Goal: Check status: Check status

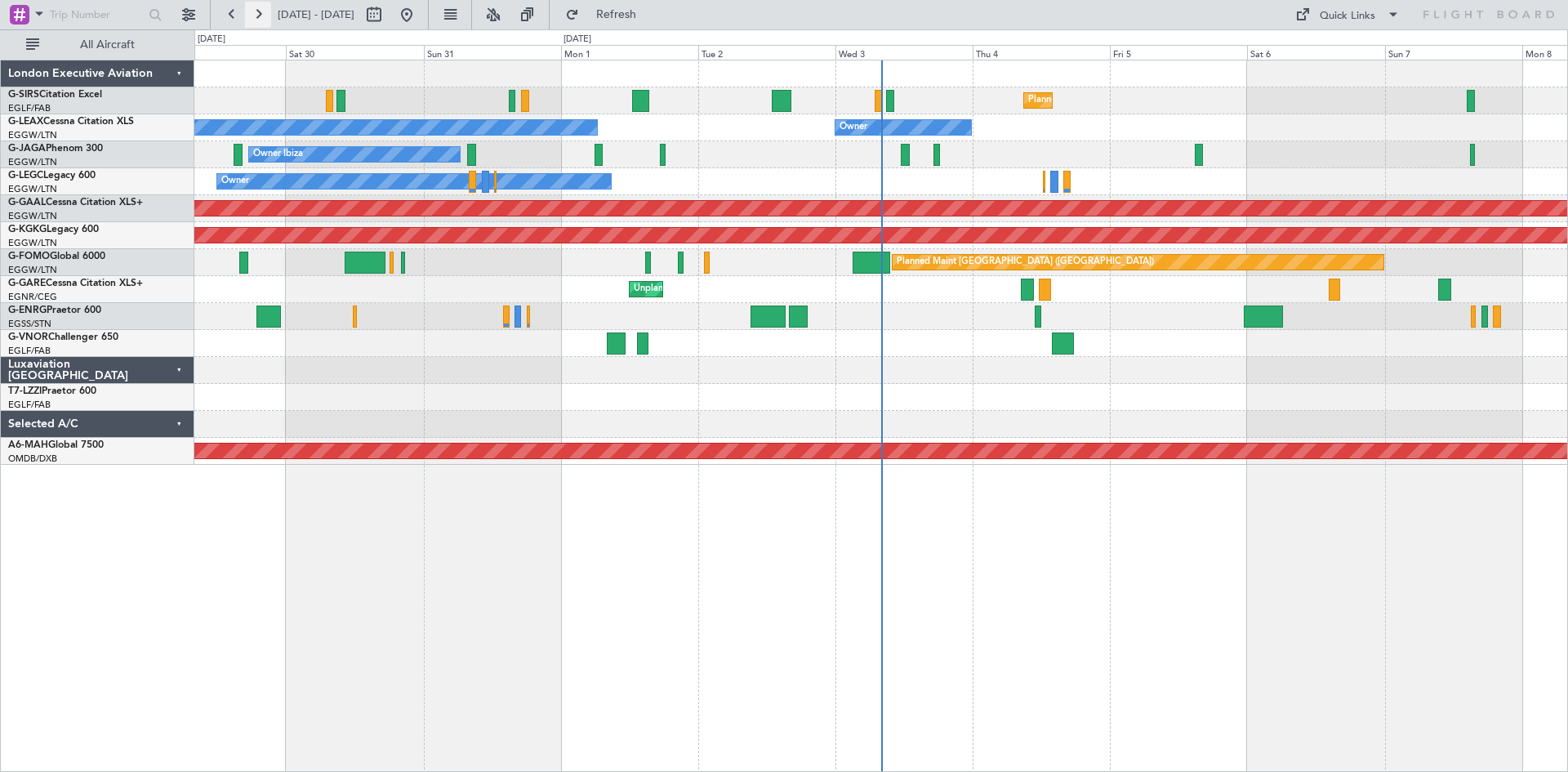
click at [254, 14] on button at bounding box center [257, 14] width 26 height 26
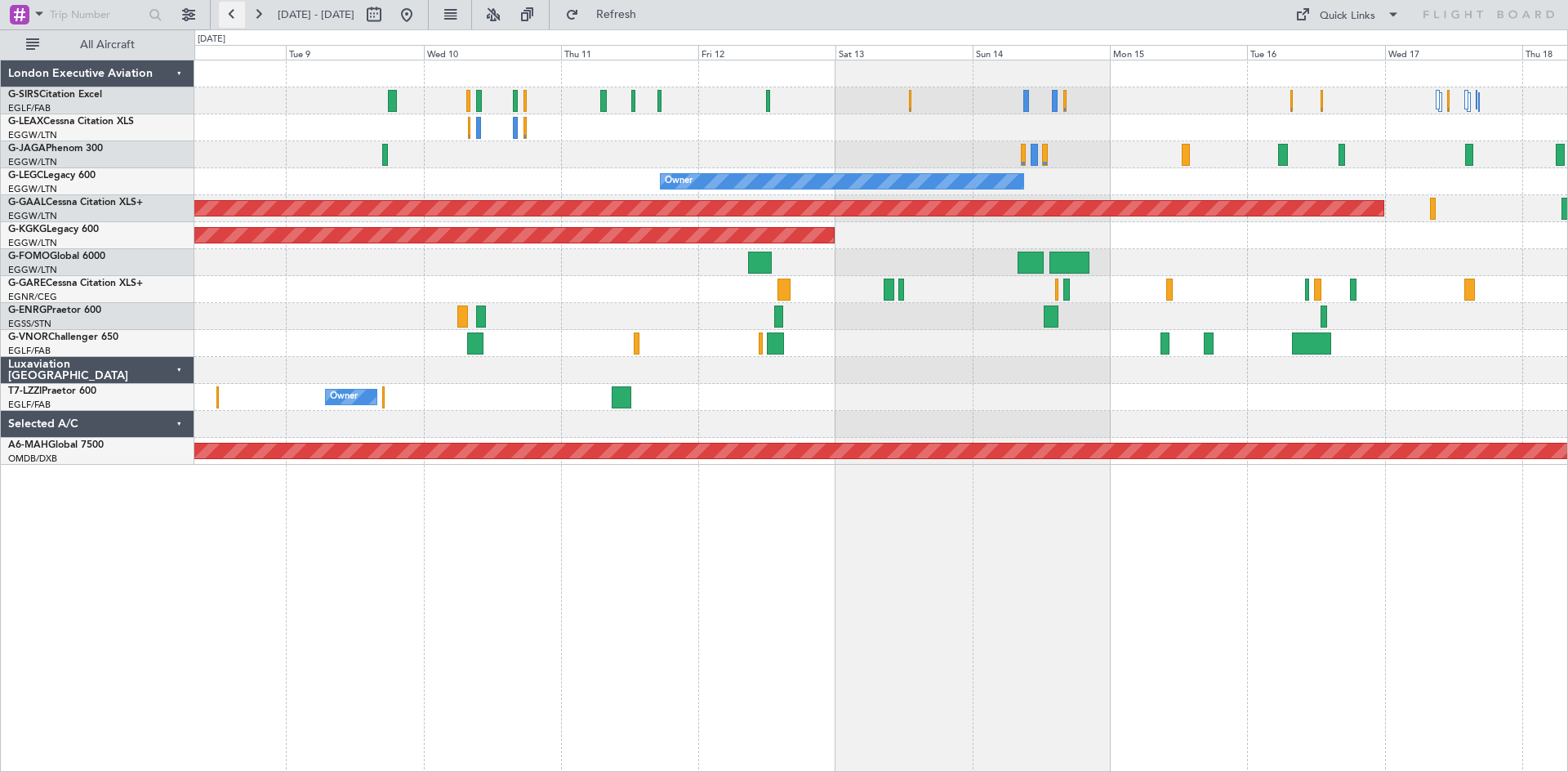
click at [230, 17] on button at bounding box center [232, 14] width 26 height 26
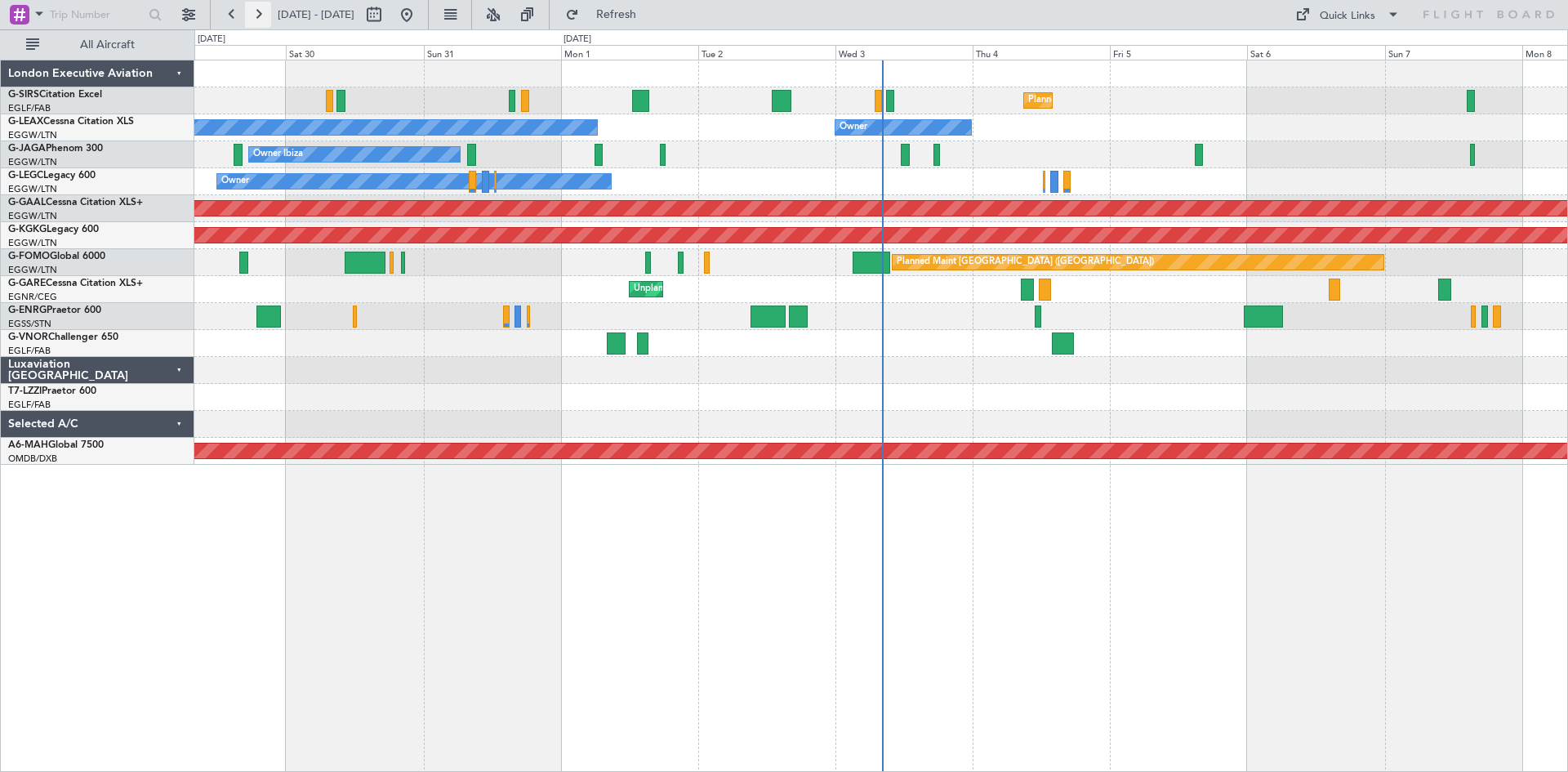
click at [250, 15] on button at bounding box center [257, 14] width 26 height 26
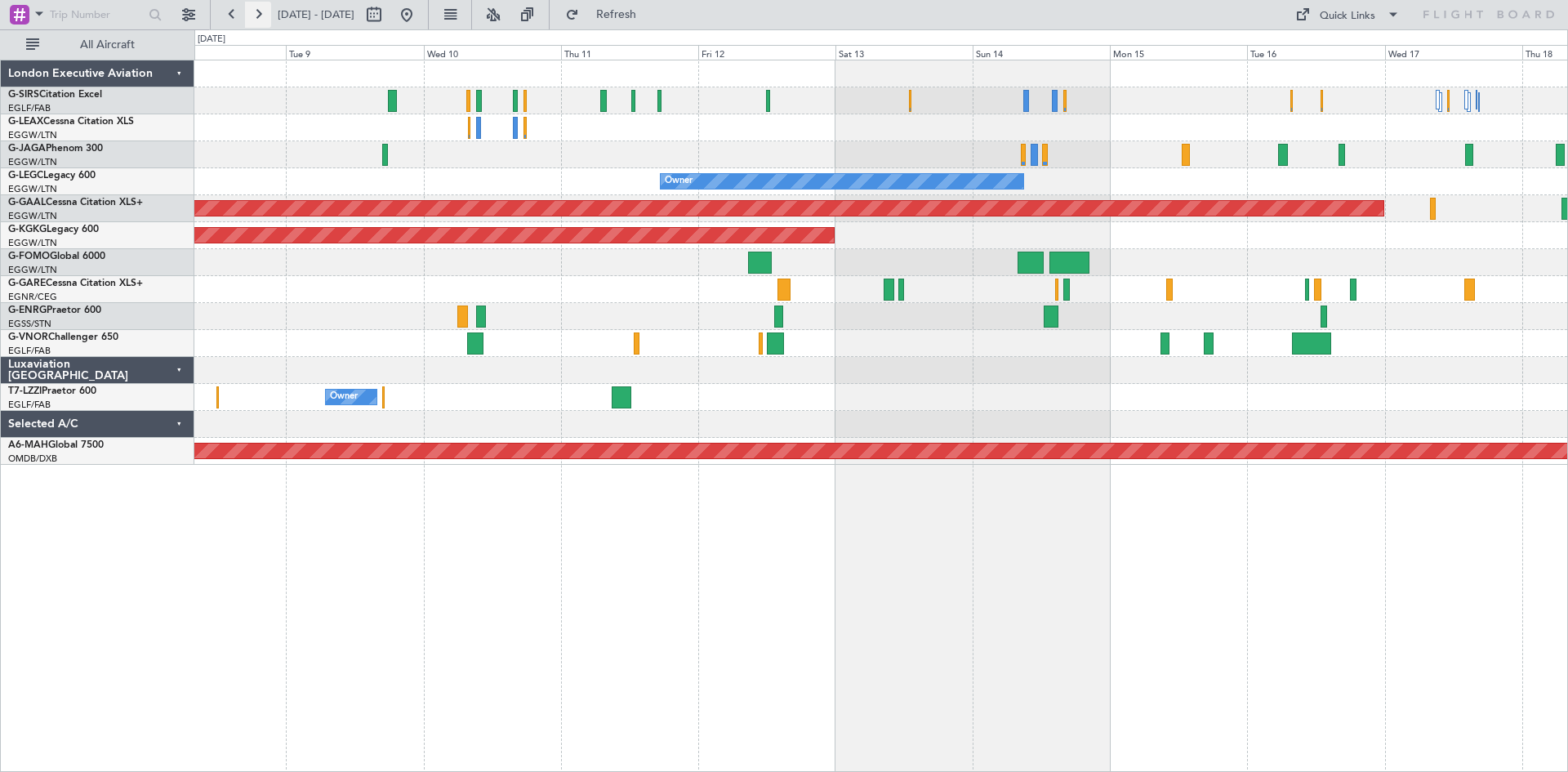
click at [254, 19] on button at bounding box center [257, 14] width 26 height 26
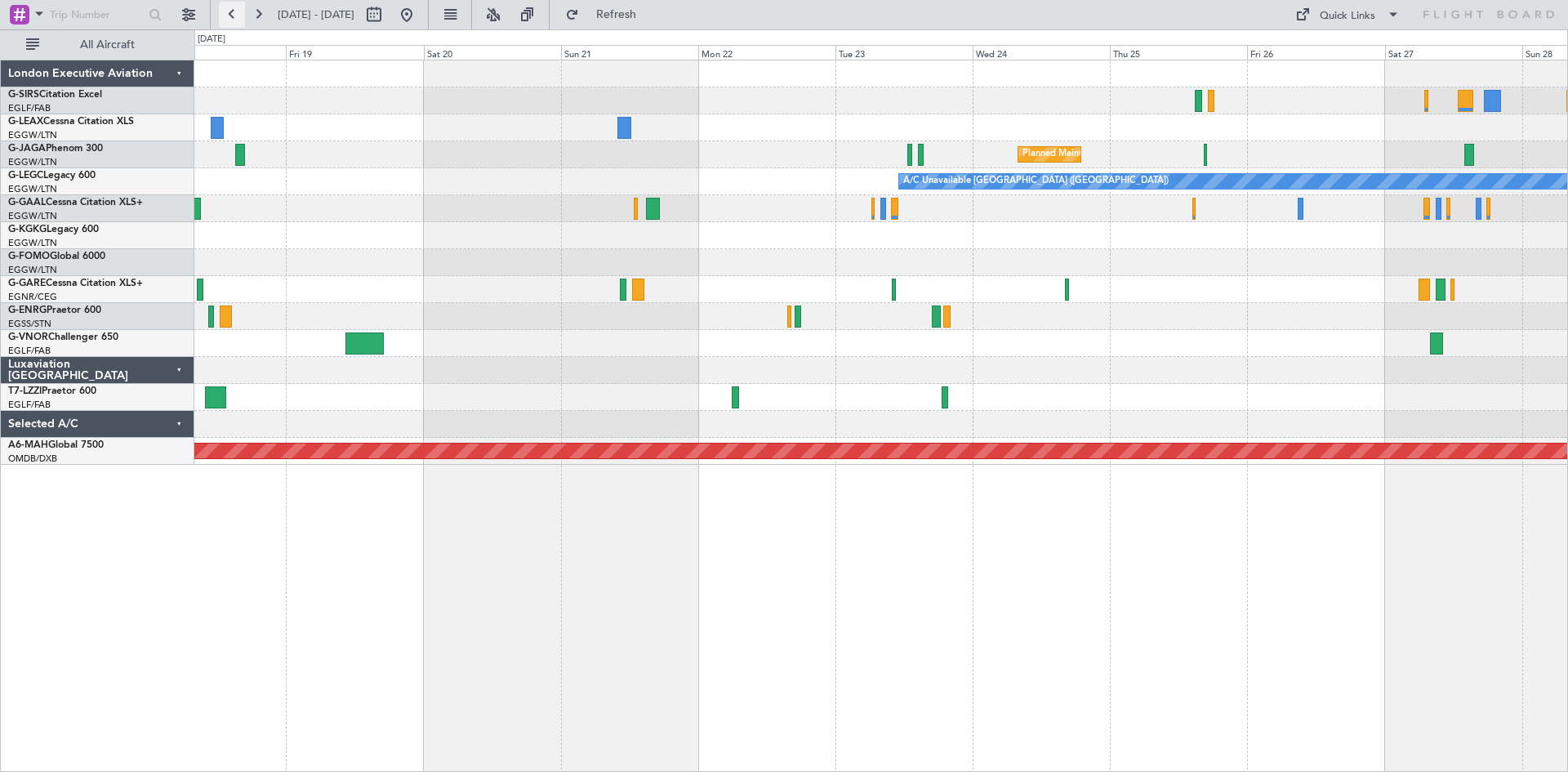
click at [226, 19] on button at bounding box center [232, 14] width 26 height 26
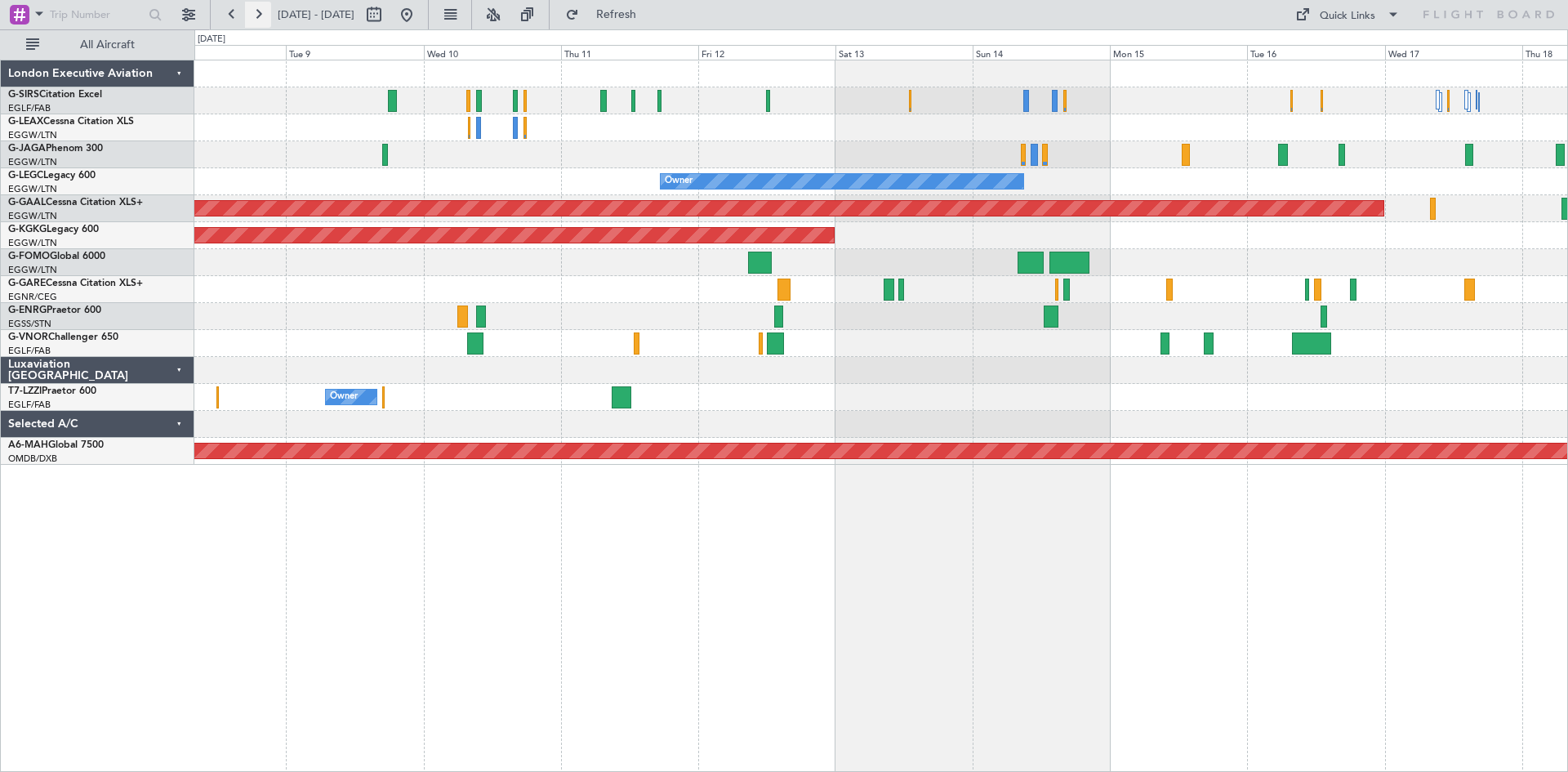
click at [261, 16] on button at bounding box center [257, 14] width 26 height 26
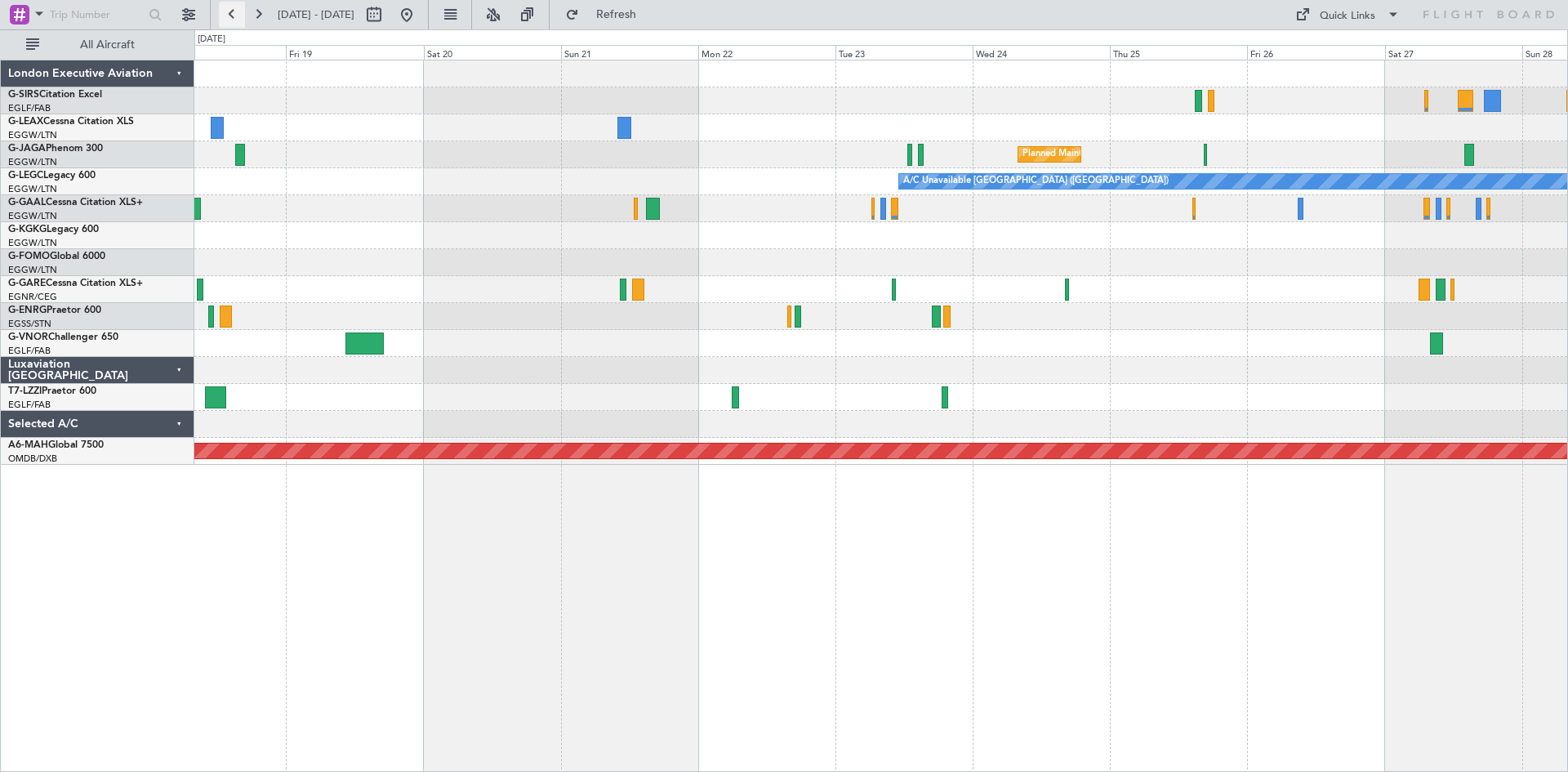
click at [237, 20] on button at bounding box center [232, 14] width 26 height 26
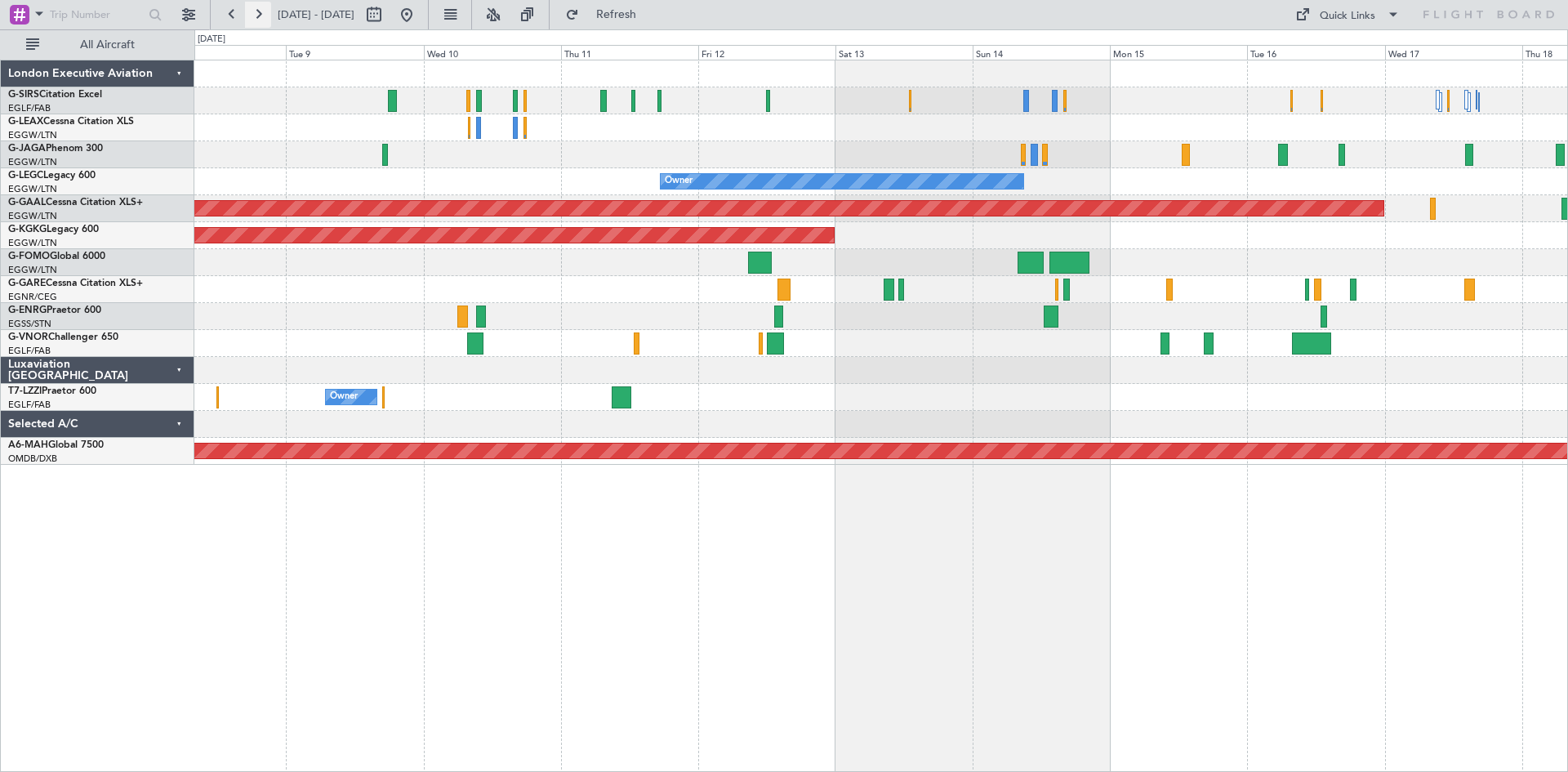
click at [257, 19] on button at bounding box center [257, 14] width 26 height 26
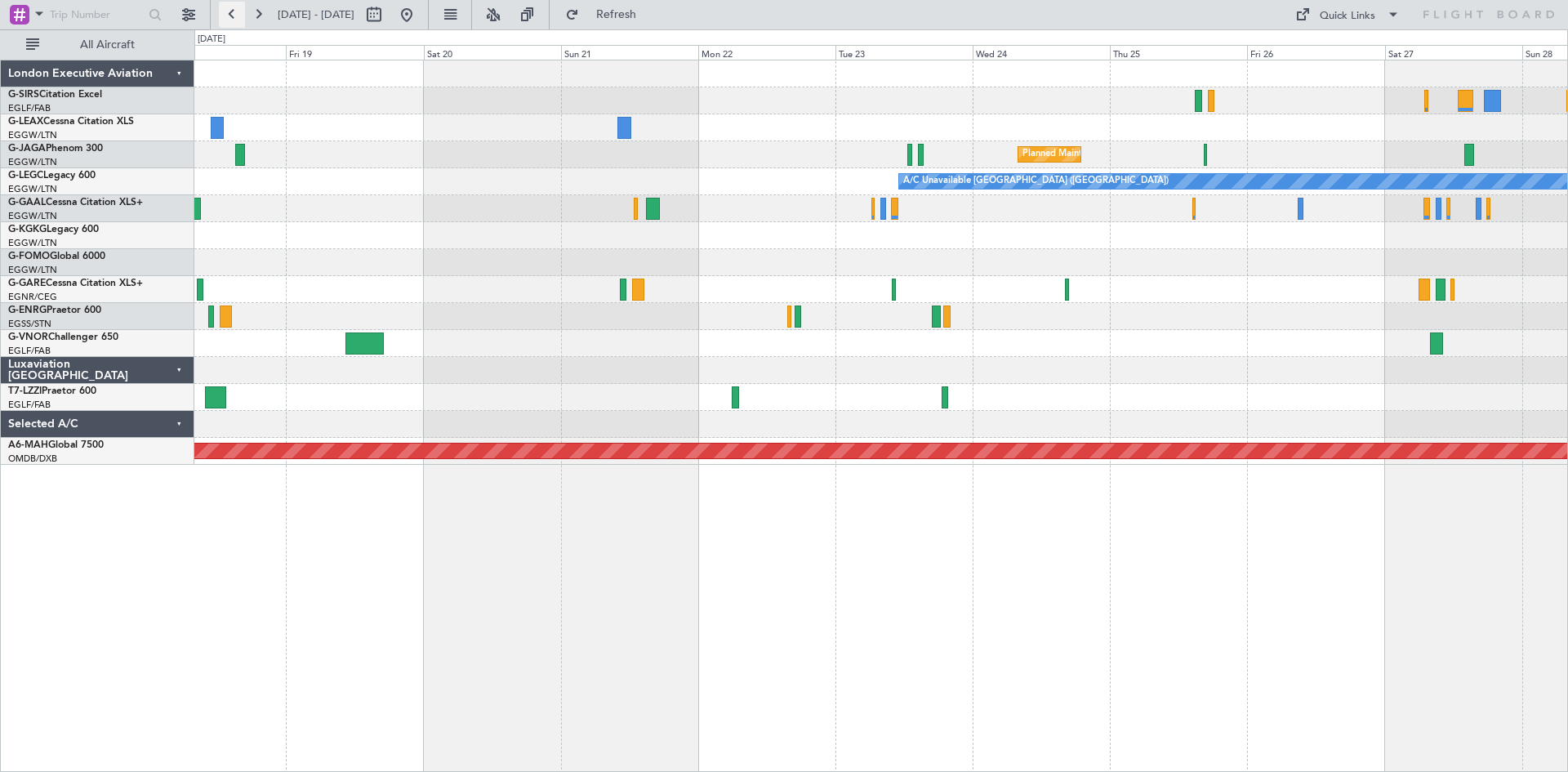
click at [239, 20] on button at bounding box center [232, 14] width 26 height 26
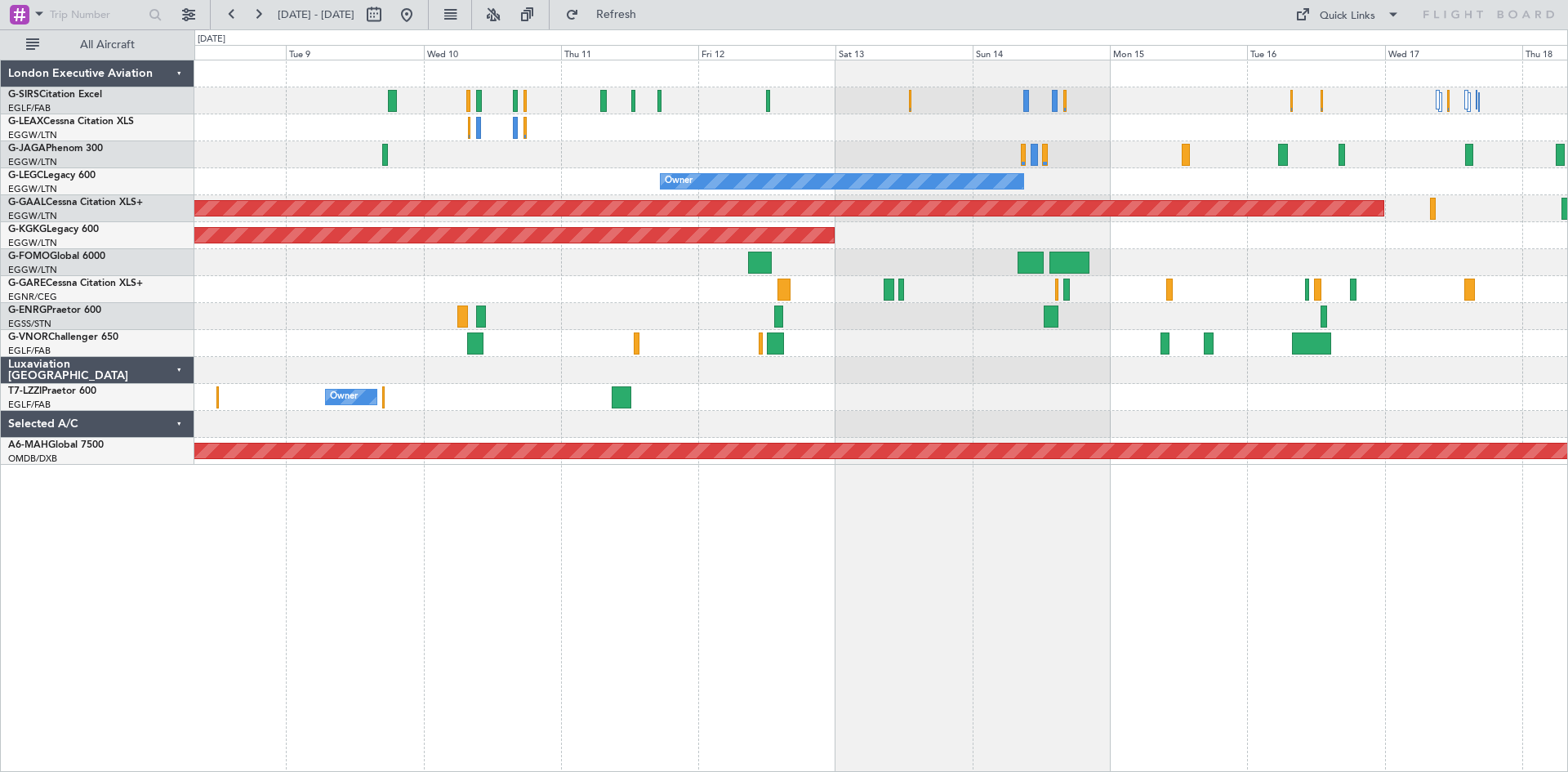
click at [210, 481] on div "Owner Planned [GEOGRAPHIC_DATA] AOG Maint [GEOGRAPHIC_DATA] ([GEOGRAPHIC_DATA])…" at bounding box center [881, 415] width 1374 height 712
